Goal: Transaction & Acquisition: Purchase product/service

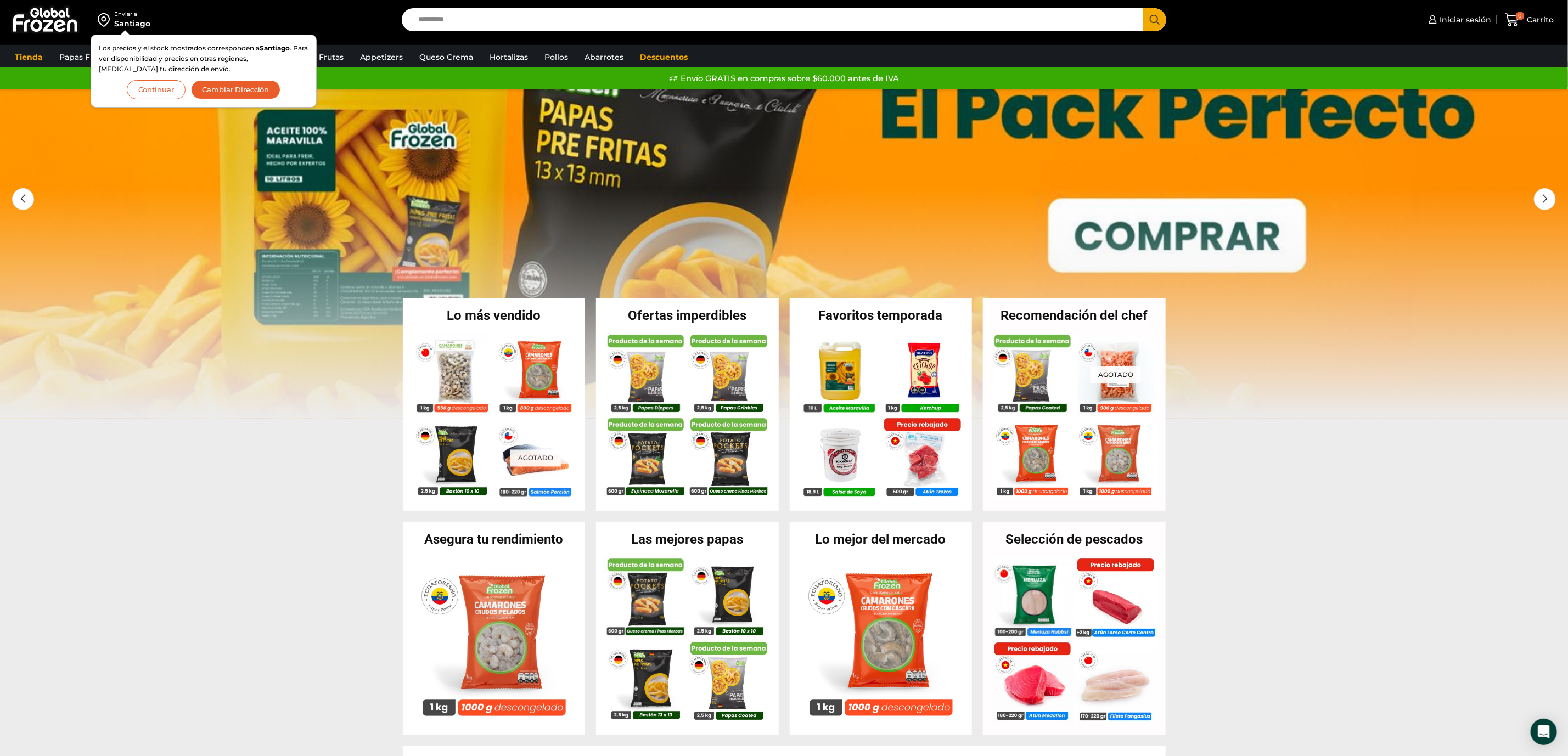
click at [151, 89] on button "Continuar" at bounding box center [156, 90] width 58 height 19
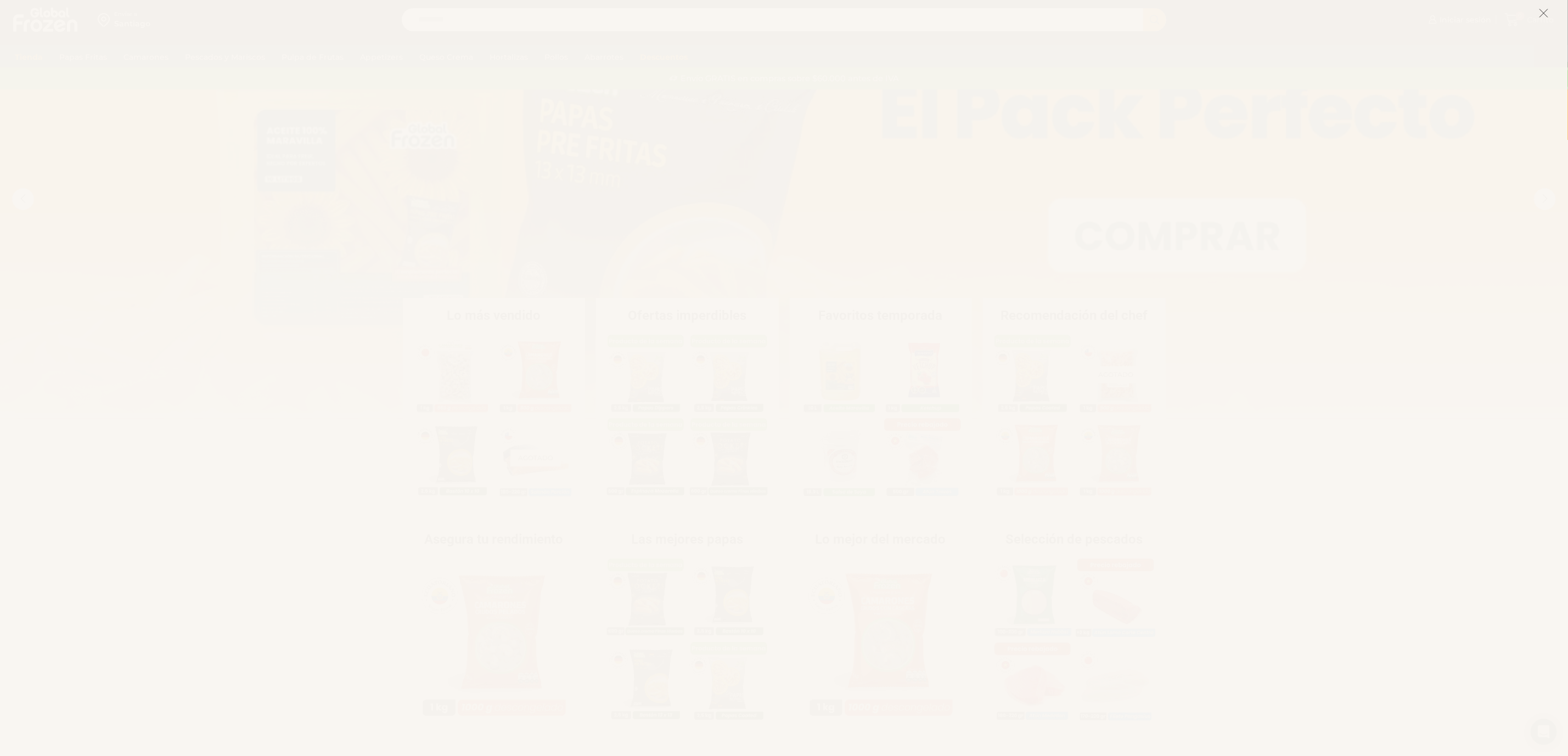
drag, startPoint x: 1540, startPoint y: 9, endPoint x: 1520, endPoint y: 30, distance: 29.0
click at [1540, 8] on icon at bounding box center [1544, 13] width 10 height 10
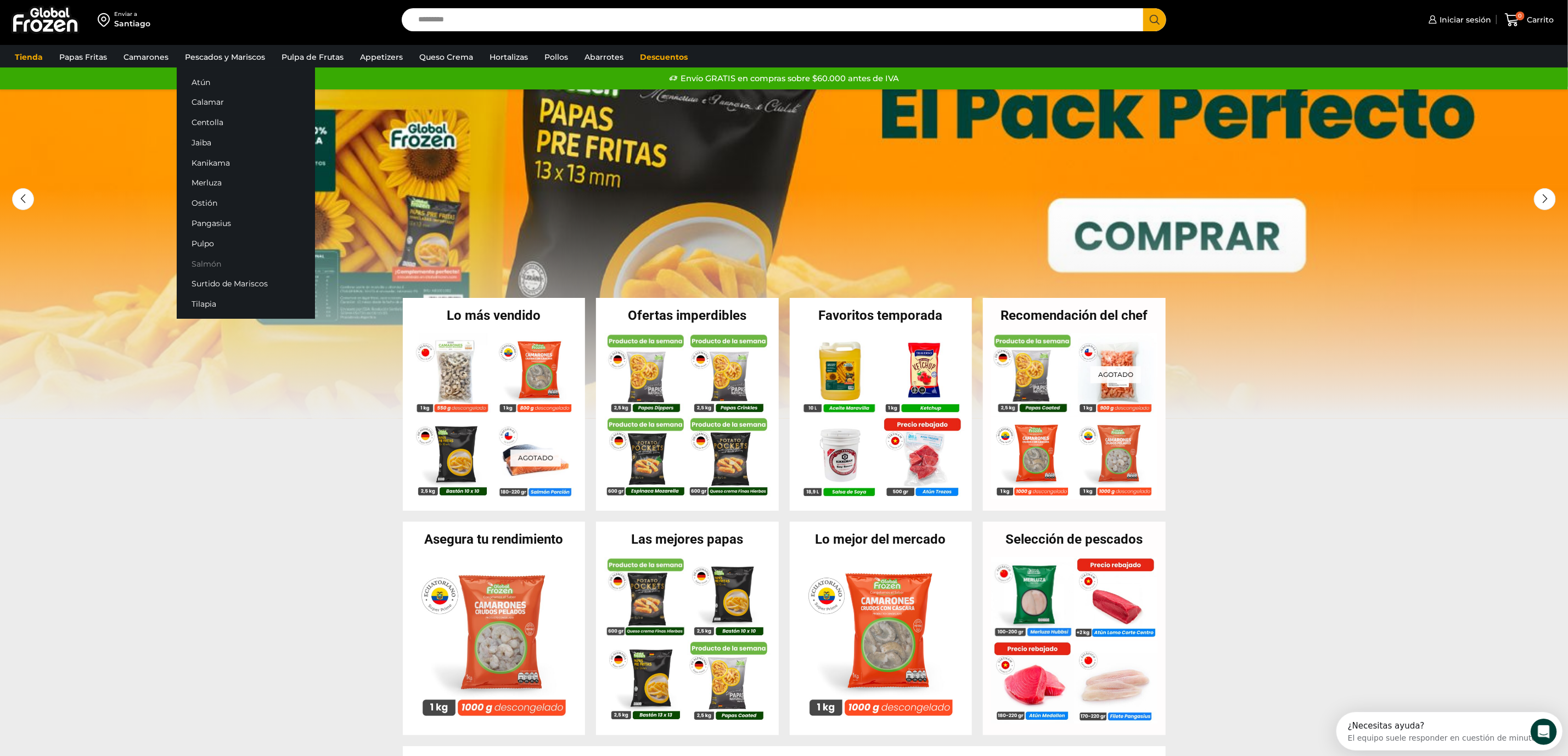
click at [206, 260] on link "Salmón" at bounding box center [246, 264] width 138 height 20
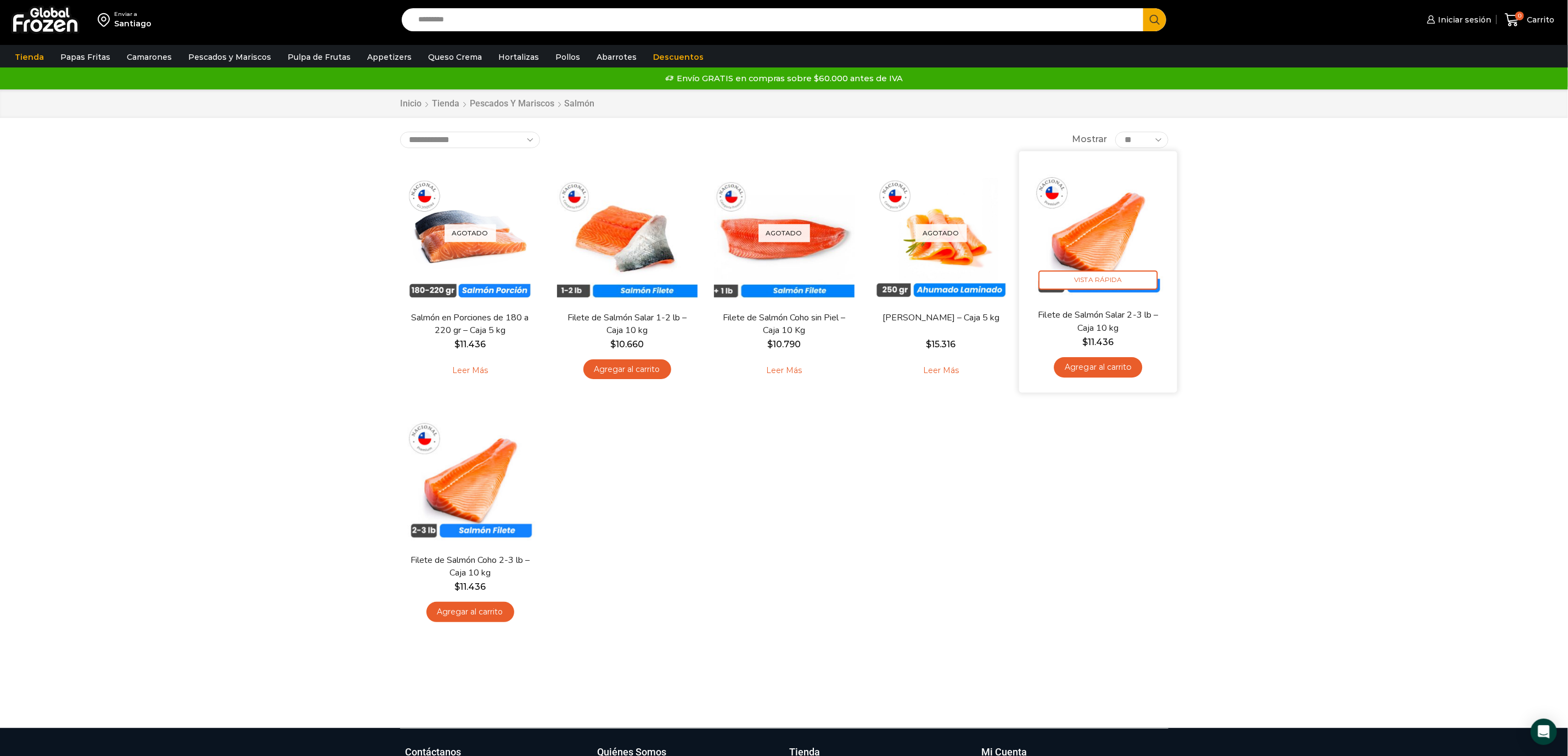
click at [1101, 254] on img at bounding box center [1098, 229] width 141 height 141
